Goal: Transaction & Acquisition: Purchase product/service

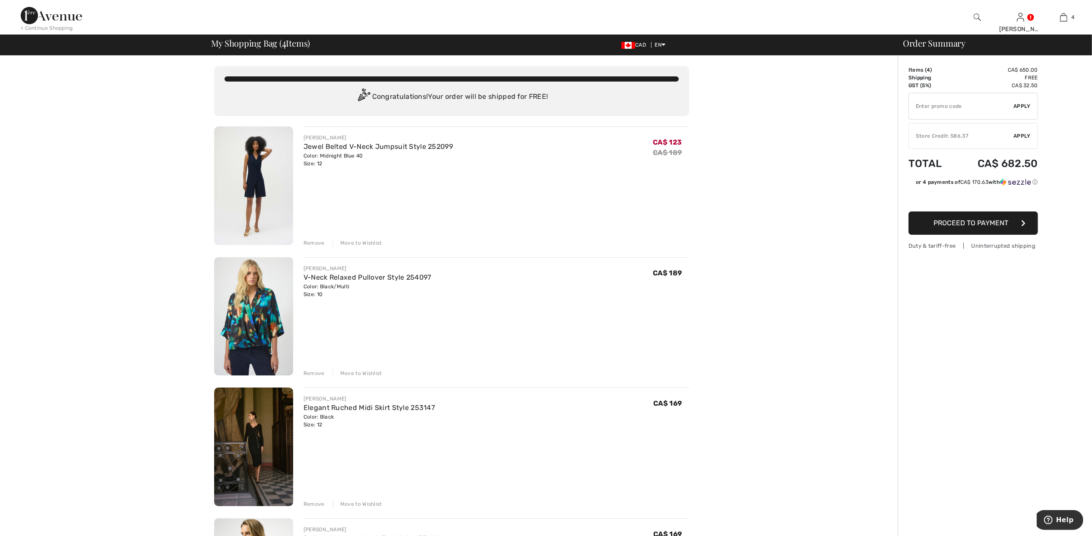
click at [975, 227] on span "Proceed to Payment" at bounding box center [971, 223] width 75 height 8
click at [1018, 137] on span "Apply" at bounding box center [1022, 136] width 17 height 8
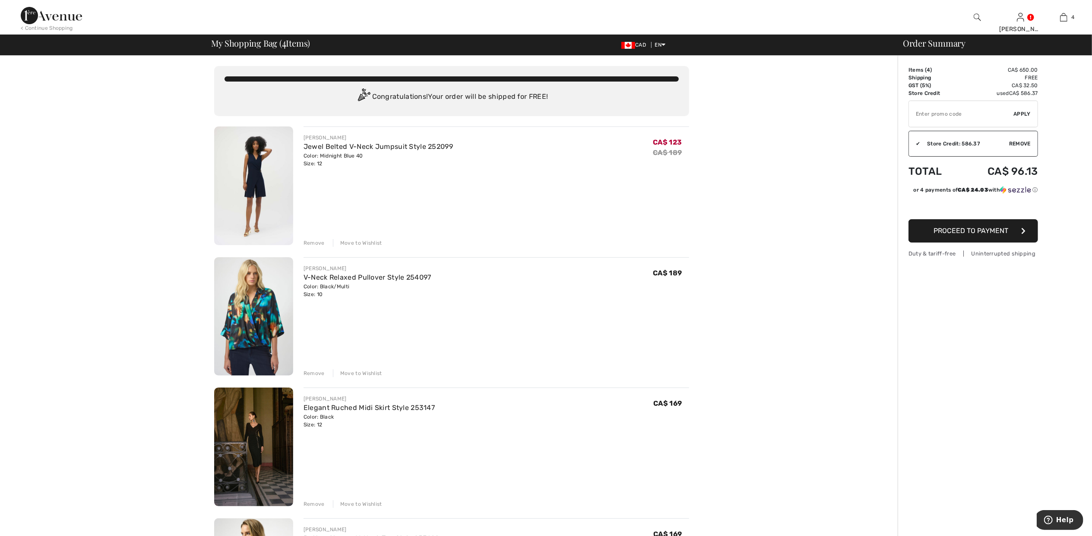
click at [992, 230] on span "Proceed to Payment" at bounding box center [971, 231] width 75 height 8
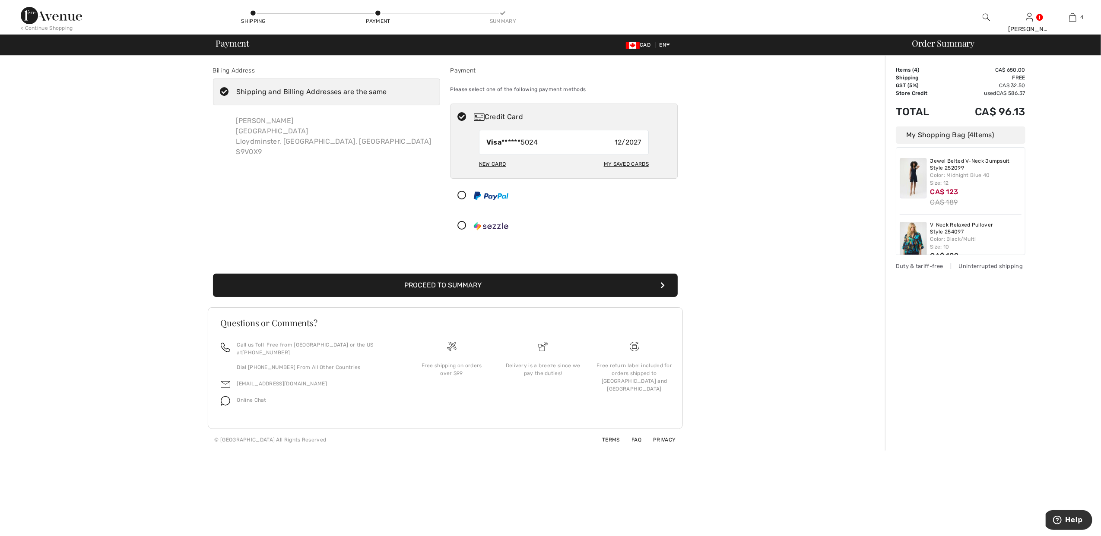
click at [470, 282] on button "Proceed to Summary" at bounding box center [445, 285] width 465 height 23
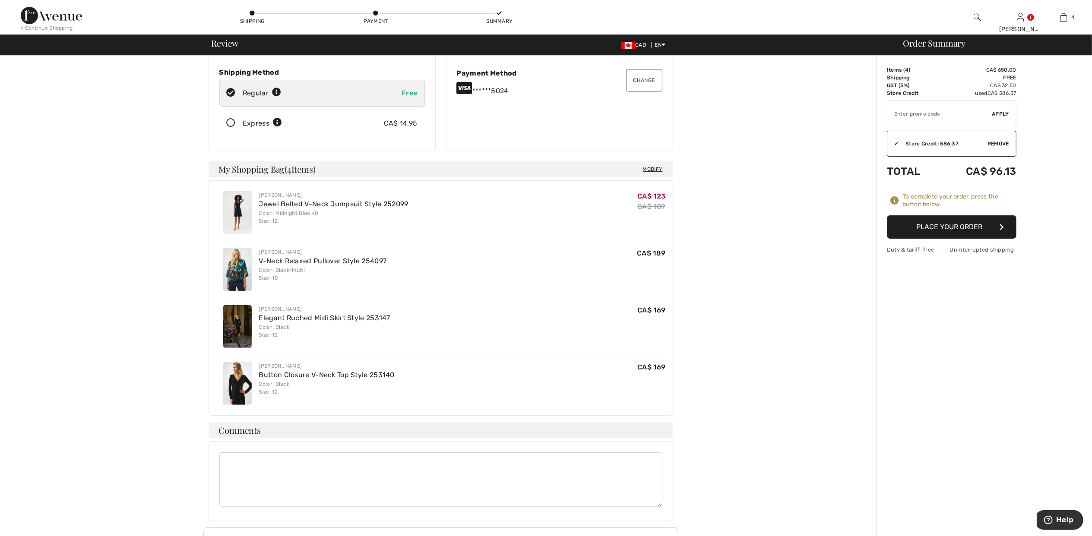
scroll to position [244, 0]
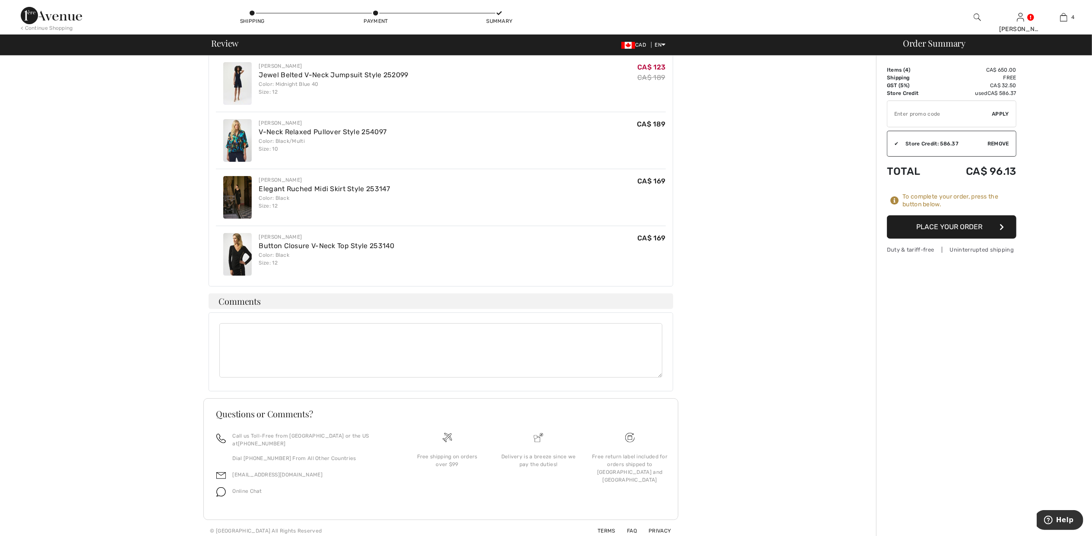
click at [398, 339] on textarea at bounding box center [440, 351] width 443 height 54
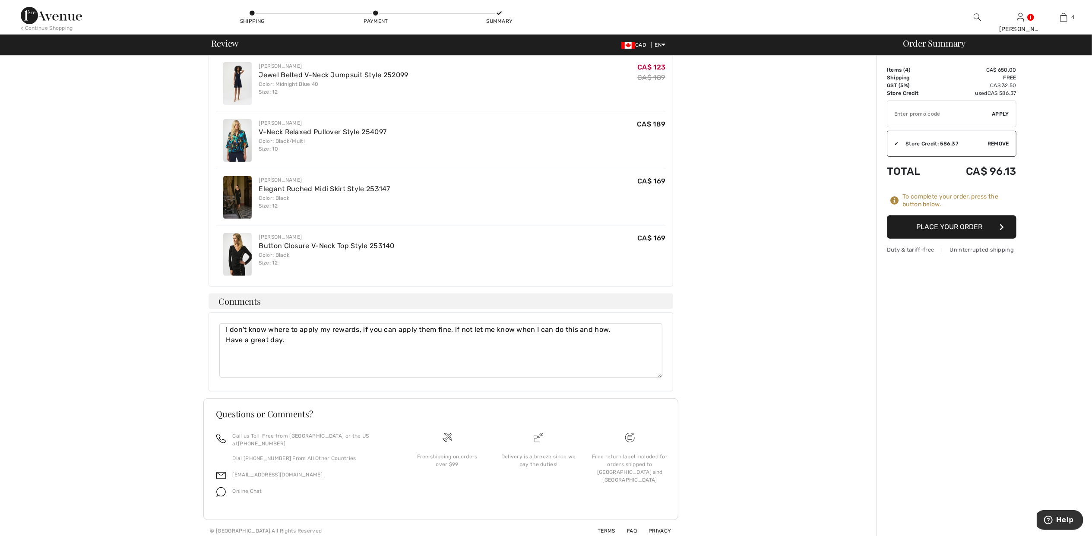
type textarea "I don't know where to apply my rewards, if you can apply them fine, if not let …"
click at [959, 222] on button "Place Your Order" at bounding box center [952, 227] width 130 height 23
